Goal: Find specific page/section: Find specific page/section

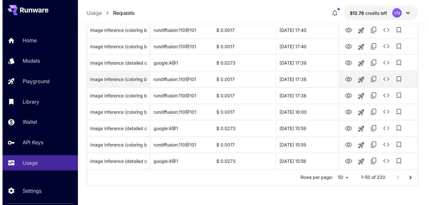
scroll to position [792, 0]
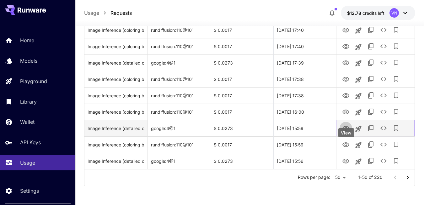
click at [346, 129] on icon "View" at bounding box center [346, 128] width 7 height 5
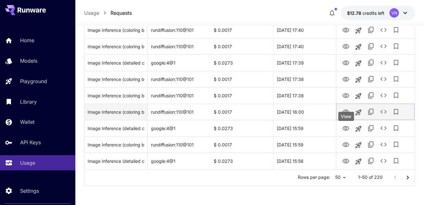
click at [345, 111] on icon "View" at bounding box center [346, 112] width 8 height 8
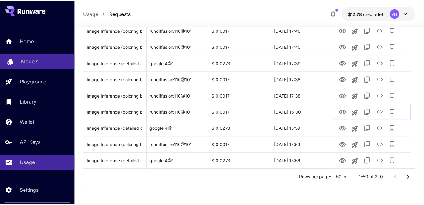
scroll to position [772, 0]
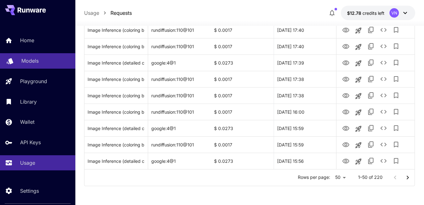
click at [36, 62] on p "Models" at bounding box center [29, 61] width 17 height 8
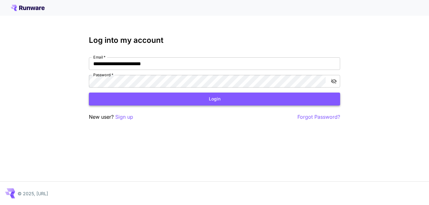
click at [174, 103] on button "Login" at bounding box center [214, 98] width 251 height 13
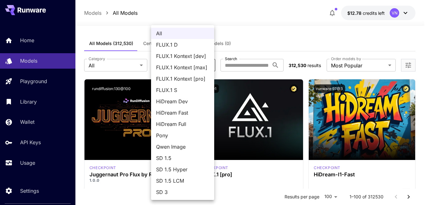
click at [264, 29] on div at bounding box center [214, 102] width 429 height 205
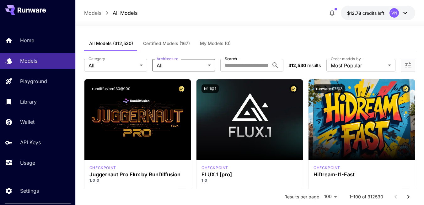
click at [173, 44] on span "Certified Models (167)" at bounding box center [166, 44] width 47 height 6
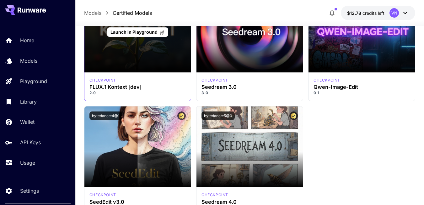
scroll to position [6315, 0]
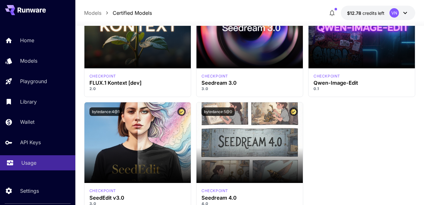
click at [34, 161] on p "Usage" at bounding box center [28, 163] width 15 height 8
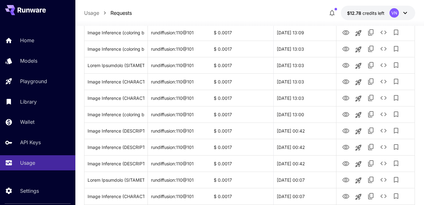
scroll to position [346, 0]
